Goal: Obtain resource: Obtain resource

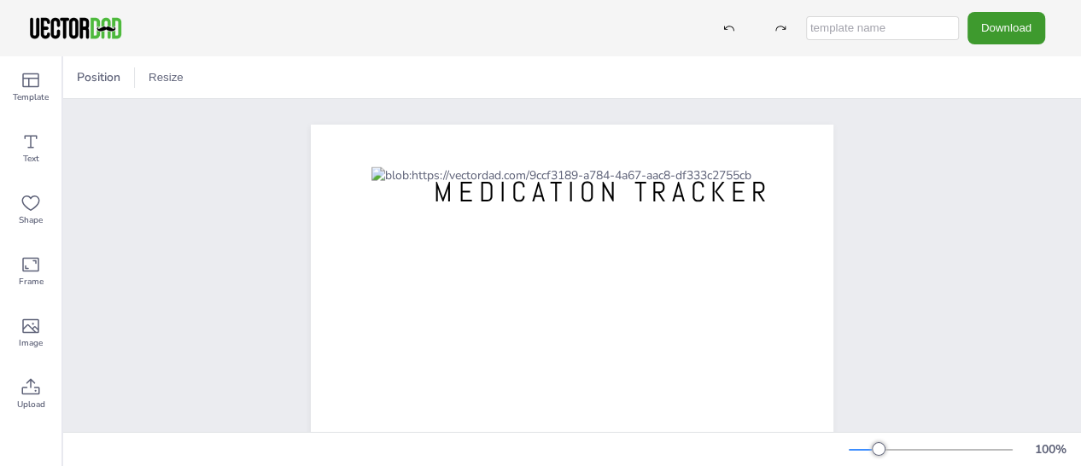
click at [107, 91] on div "Position Resize" at bounding box center [572, 77] width 1018 height 42
click at [171, 80] on button "Resize" at bounding box center [166, 77] width 49 height 27
click at [180, 120] on li "US Letter (8.5in x 11in)" at bounding box center [213, 112] width 143 height 33
click at [160, 79] on button "Resize" at bounding box center [166, 77] width 49 height 27
click at [171, 114] on li "US Letter (8.5in x 11in)" at bounding box center [213, 112] width 143 height 33
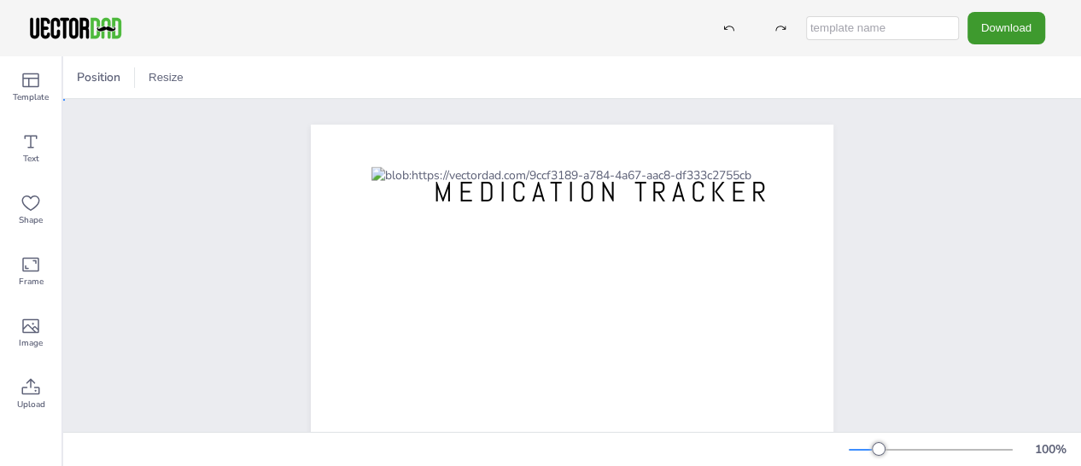
drag, startPoint x: 171, startPoint y: 114, endPoint x: 205, endPoint y: 178, distance: 73.3
click at [205, 178] on div "[DOMAIN_NAME] MEDICATION TRACKER" at bounding box center [572, 462] width 1018 height 727
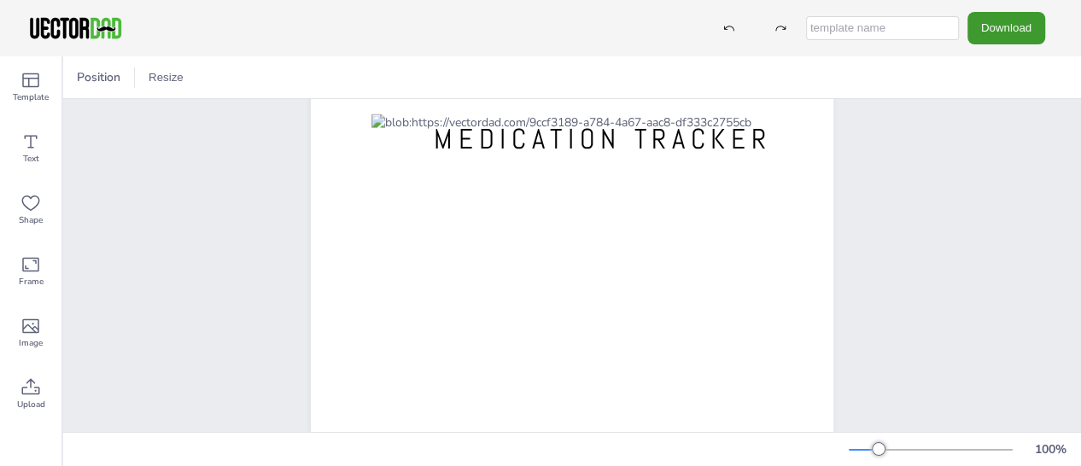
scroll to position [52, 0]
click at [102, 78] on span "Position" at bounding box center [98, 77] width 50 height 16
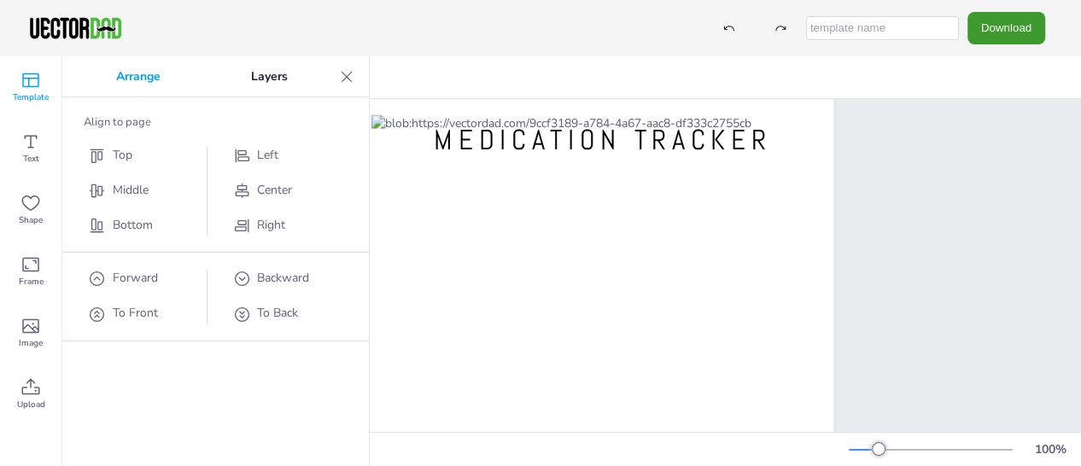
click at [42, 71] on div "Template" at bounding box center [30, 86] width 61 height 61
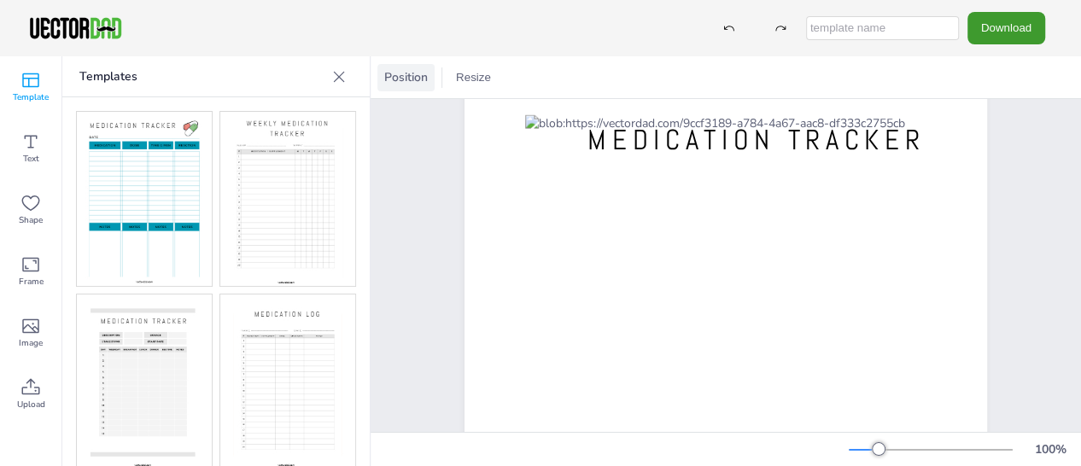
click at [416, 81] on span "Position" at bounding box center [406, 77] width 50 height 16
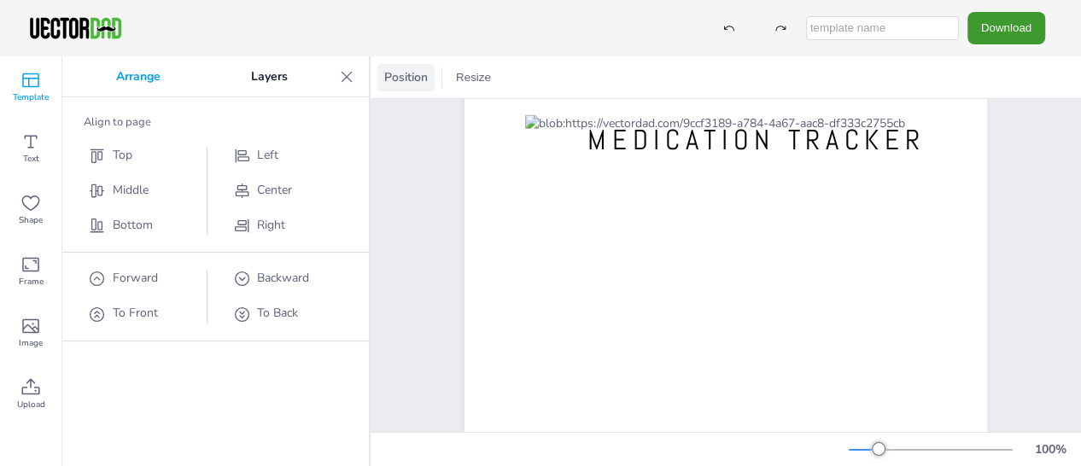
click at [416, 81] on span "Position" at bounding box center [406, 77] width 50 height 16
click at [467, 79] on button "Resize" at bounding box center [473, 77] width 49 height 27
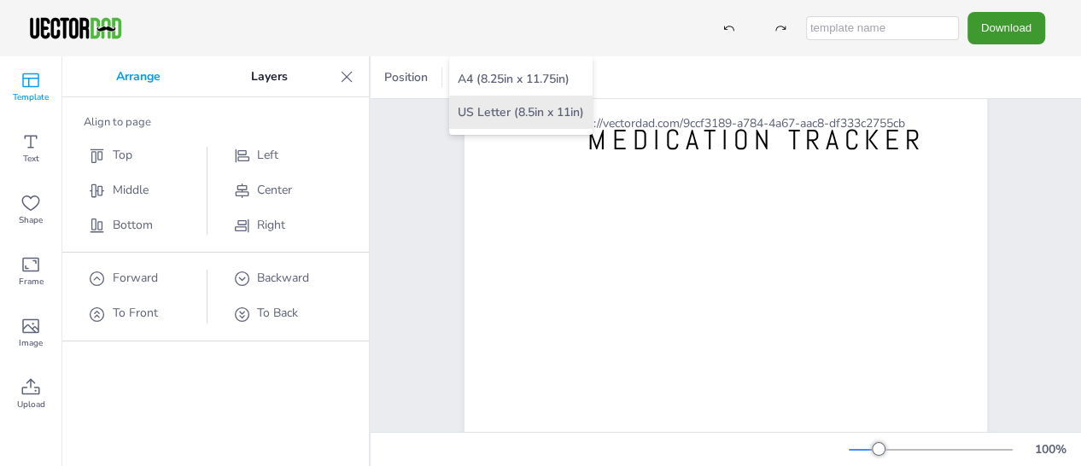
click at [479, 105] on li "US Letter (8.5in x 11in)" at bounding box center [520, 112] width 143 height 33
click at [415, 163] on div "vectordad.com MEDICATION TRACKER" at bounding box center [725, 410] width 669 height 727
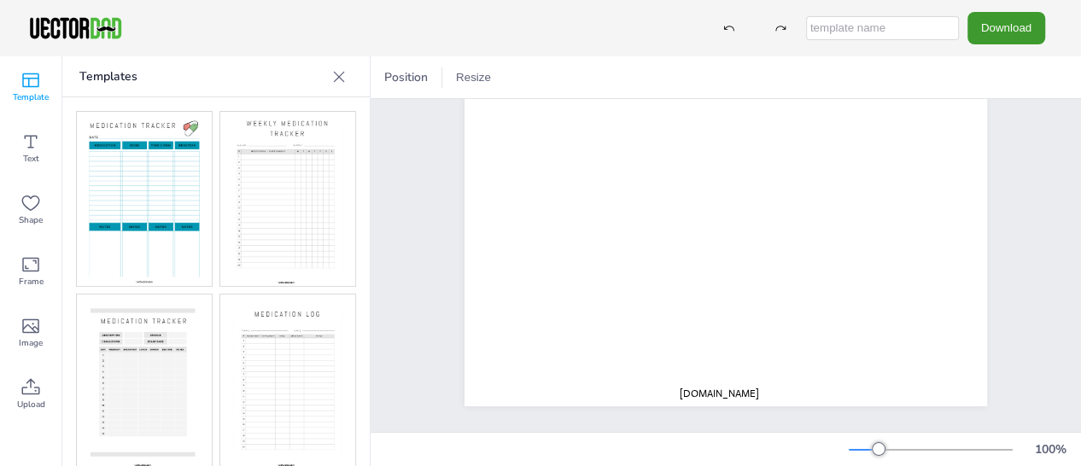
scroll to position [406, 0]
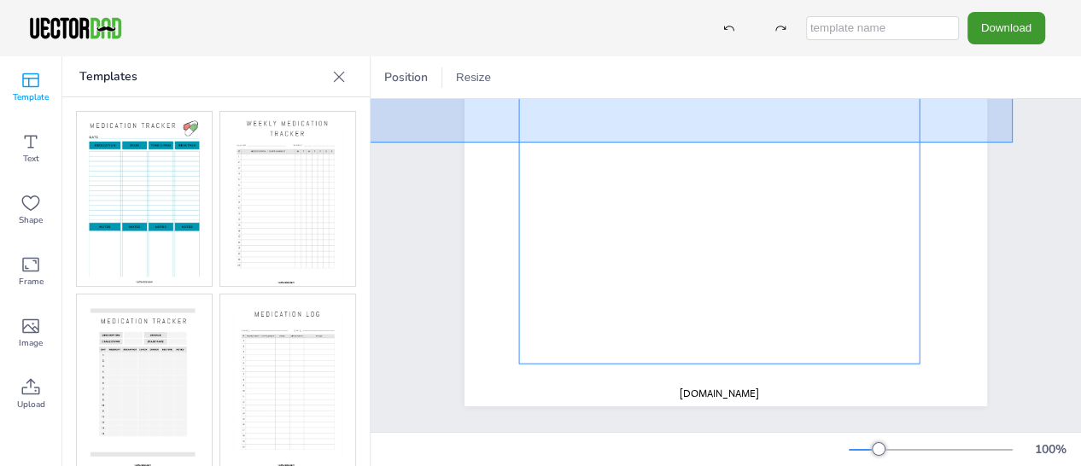
drag, startPoint x: 1013, startPoint y: 130, endPoint x: 296, endPoint y: -61, distance: 741.3
click at [296, 0] on html "Download Template Text Shape Frame Image Upload Templates Upload Images Upload …" at bounding box center [540, 233] width 1081 height 466
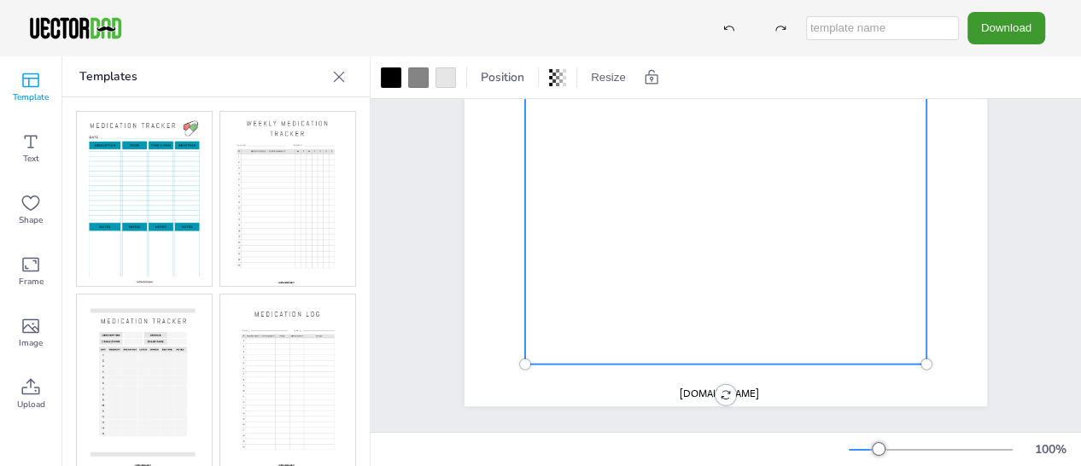
click at [342, 78] on icon at bounding box center [338, 76] width 17 height 17
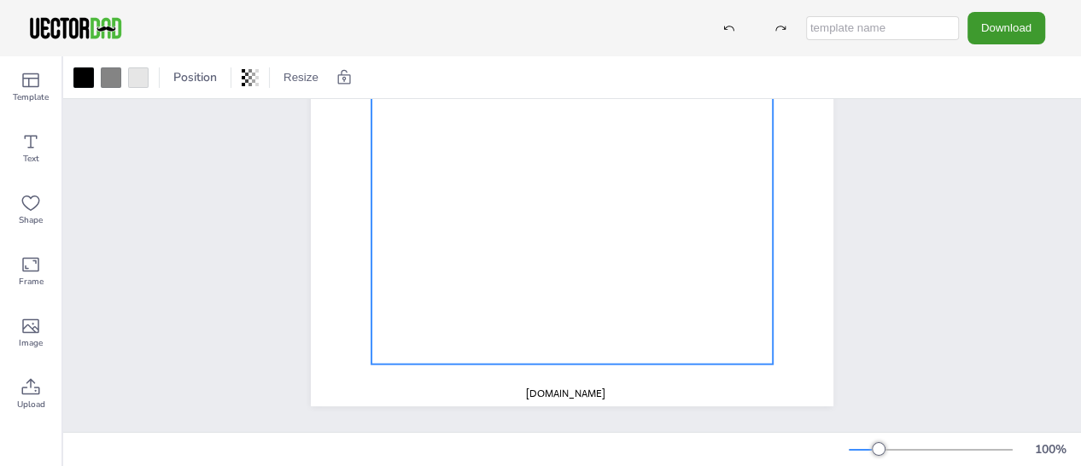
click at [248, 288] on div "vectordad.com MEDICATION TRACKER" at bounding box center [571, 68] width 669 height 727
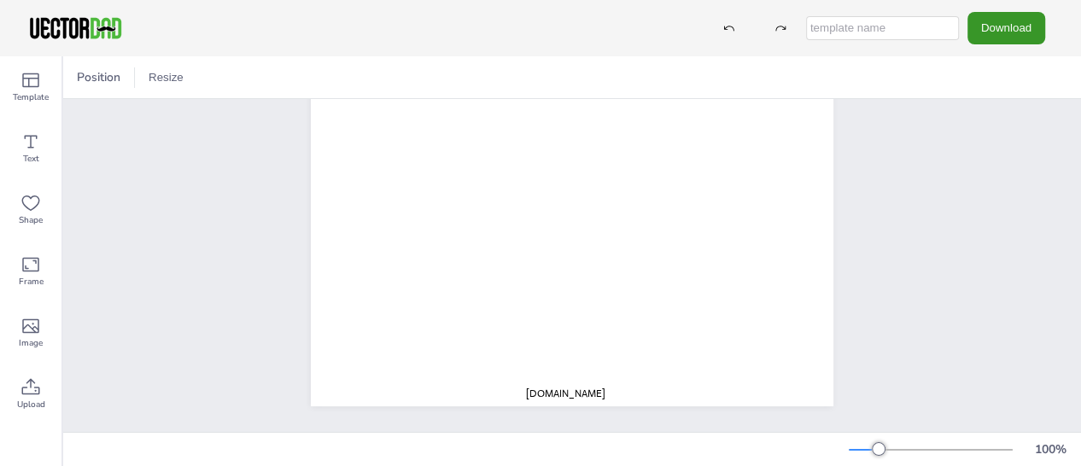
click at [982, 44] on button "Download" at bounding box center [1006, 28] width 78 height 32
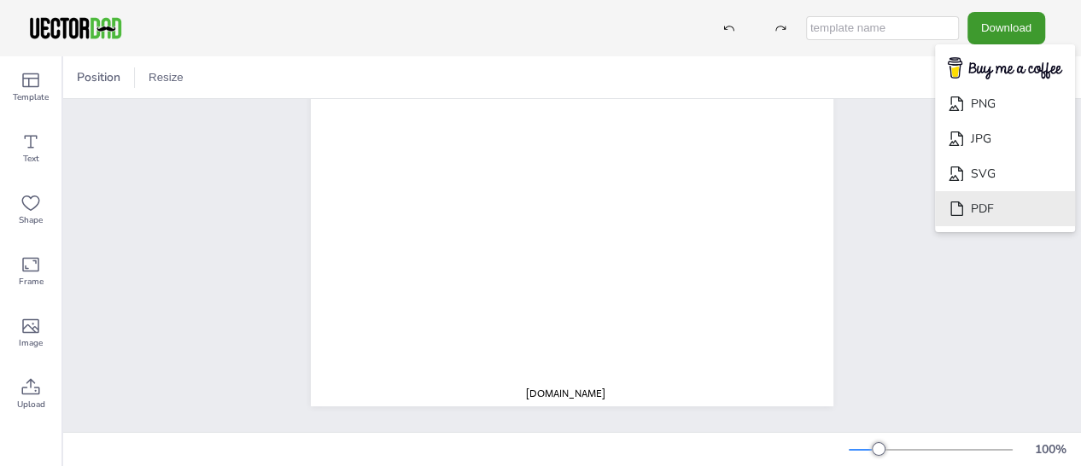
click at [981, 213] on li "PDF" at bounding box center [1005, 208] width 140 height 35
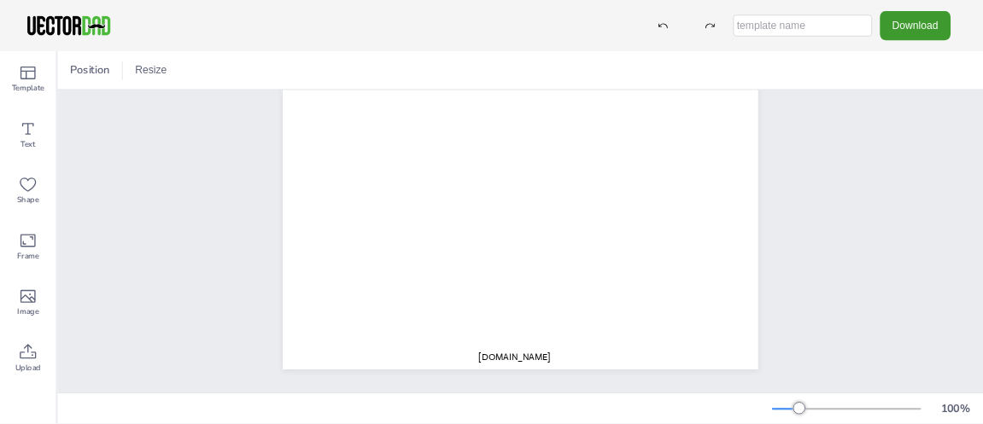
scroll to position [0, 0]
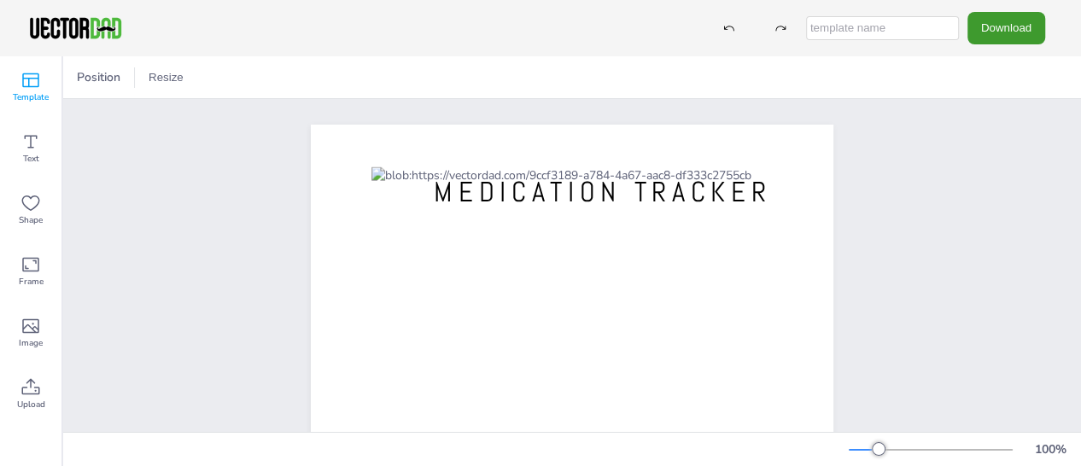
click at [17, 100] on span "Template" at bounding box center [31, 98] width 36 height 14
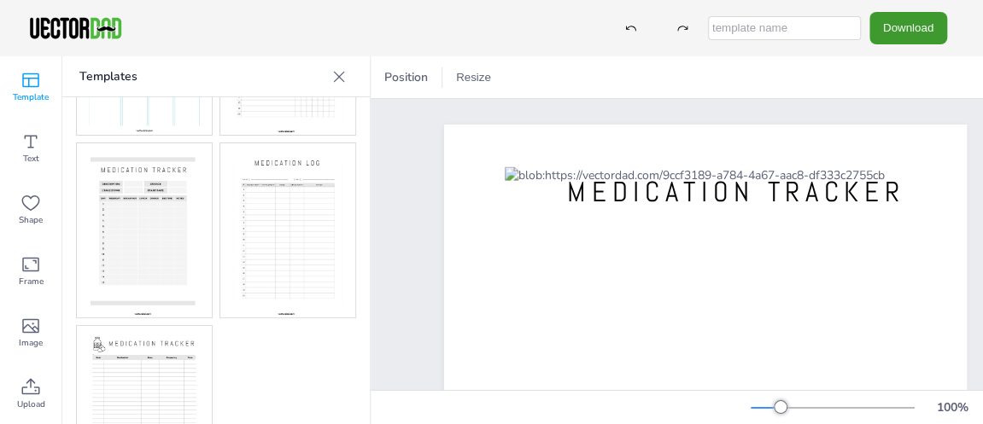
scroll to position [219, 0]
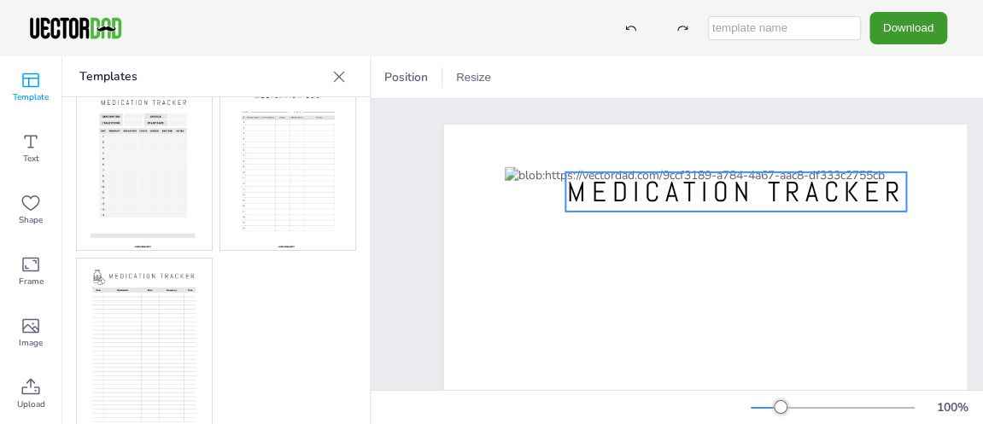
click at [797, 182] on span "MEDICATION TRACKER" at bounding box center [735, 192] width 337 height 36
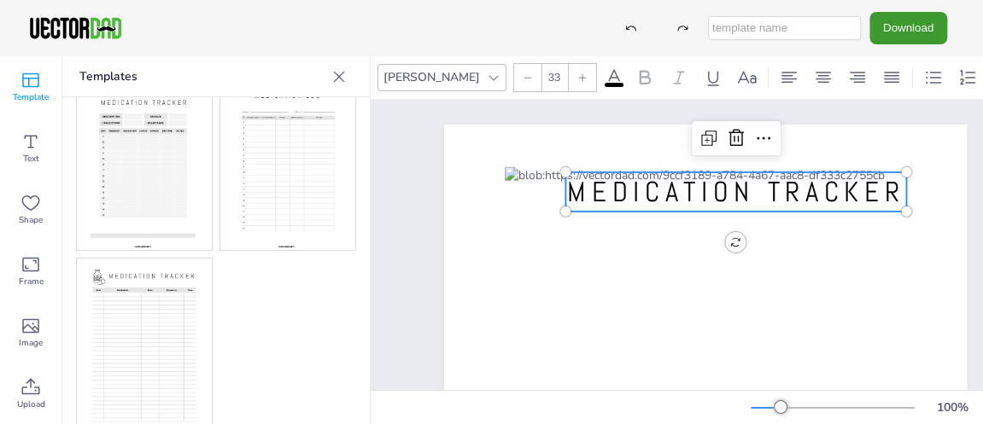
click at [804, 186] on span "MEDICATION TRACKER" at bounding box center [735, 192] width 337 height 36
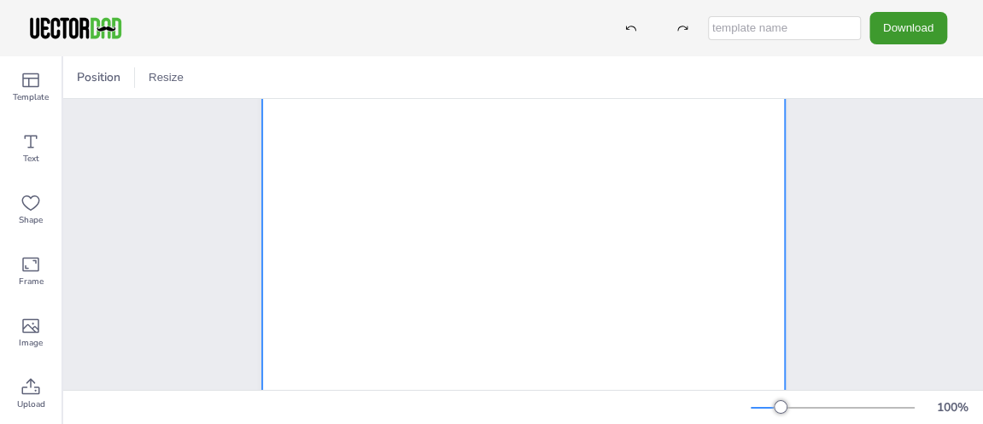
scroll to position [126, 0]
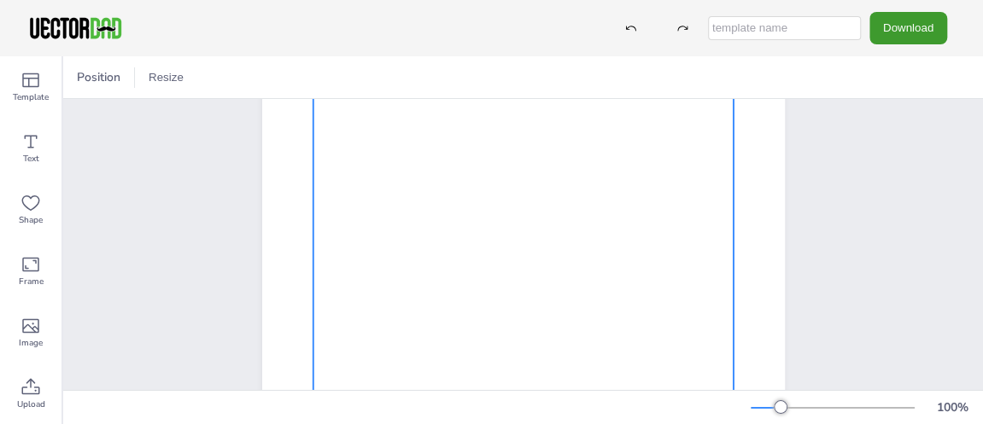
click at [549, 160] on div at bounding box center [523, 348] width 421 height 549
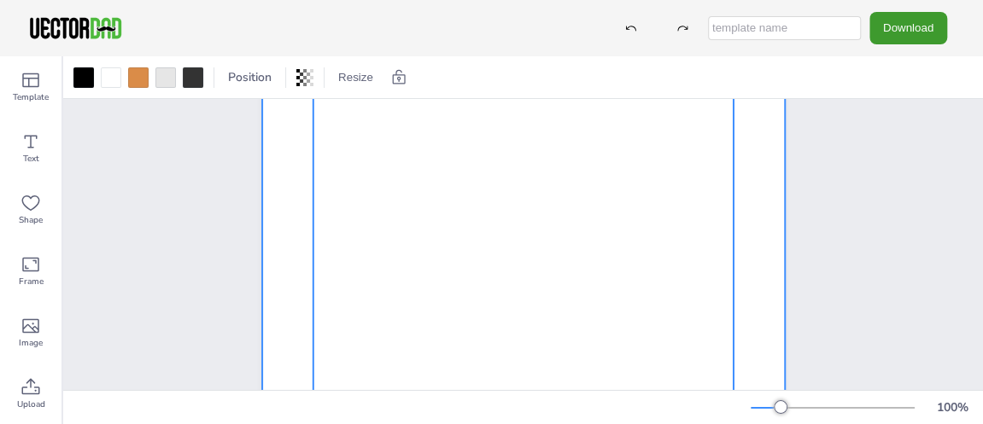
click at [289, 164] on div at bounding box center [523, 335] width 523 height 675
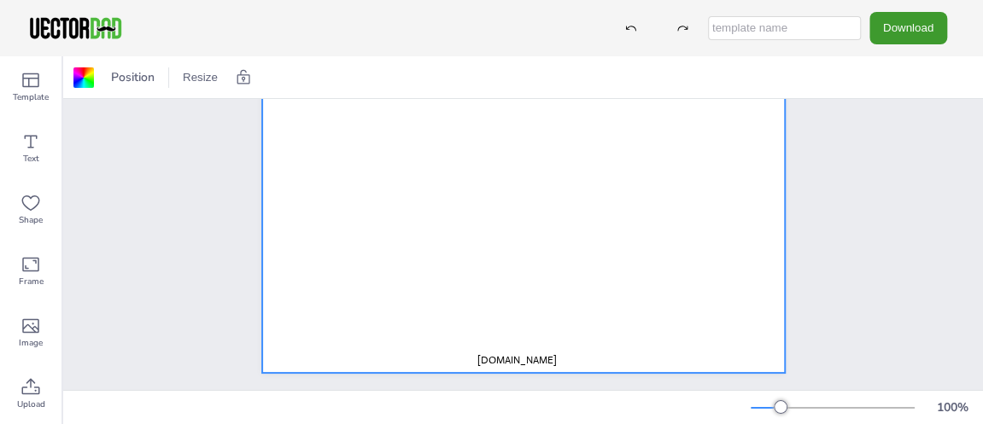
scroll to position [447, 0]
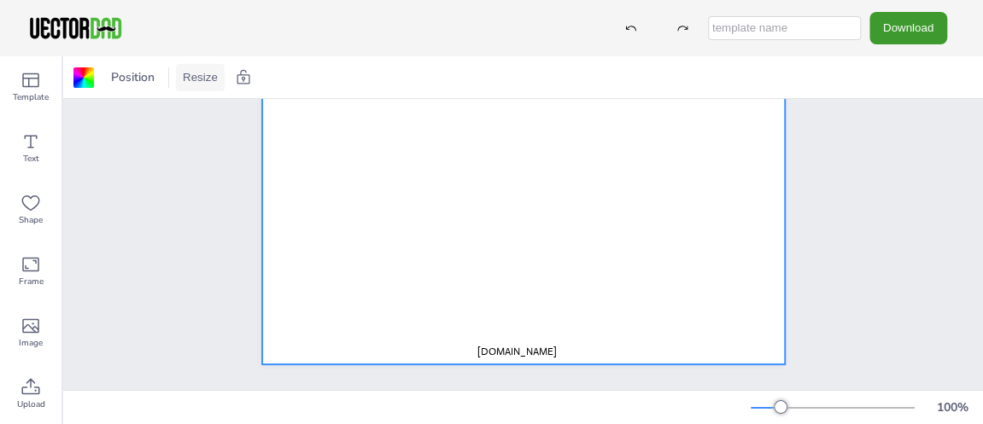
click at [188, 85] on button "Resize" at bounding box center [200, 77] width 49 height 27
click at [208, 118] on li "US Letter (8.5in x 11in)" at bounding box center [247, 112] width 143 height 33
click at [931, 38] on button "Download" at bounding box center [908, 28] width 78 height 32
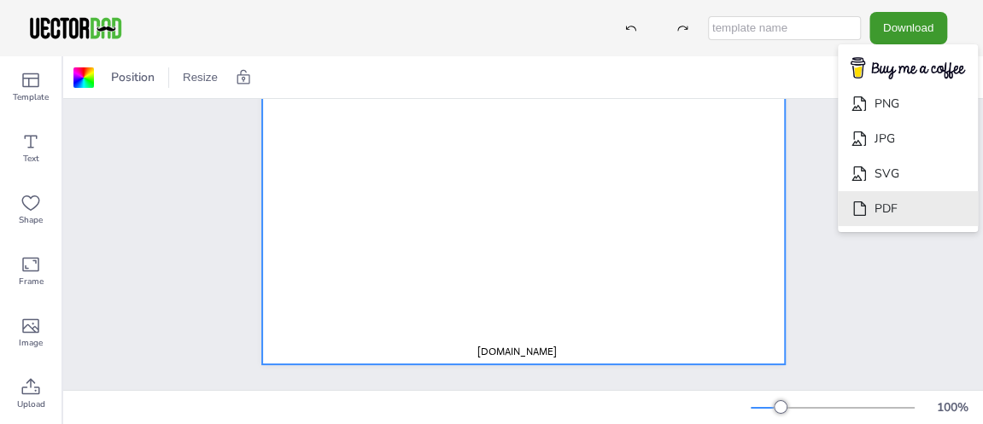
click at [894, 202] on li "PDF" at bounding box center [908, 208] width 140 height 35
